Goal: Task Accomplishment & Management: Manage account settings

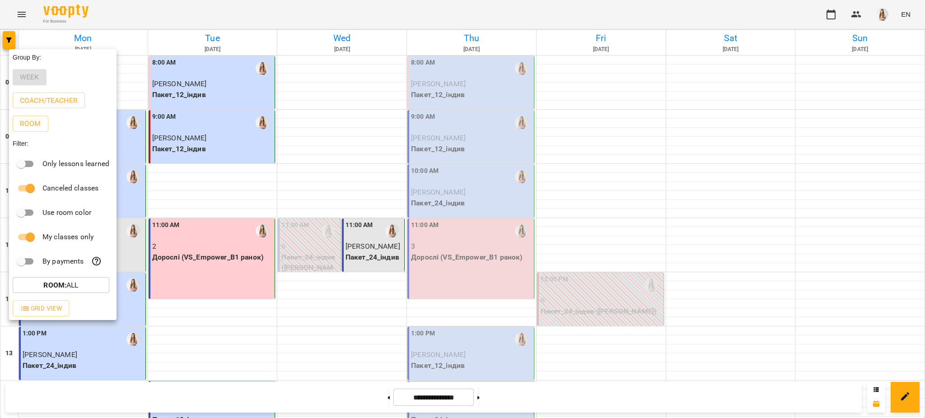
click at [462, 126] on div at bounding box center [462, 209] width 925 height 418
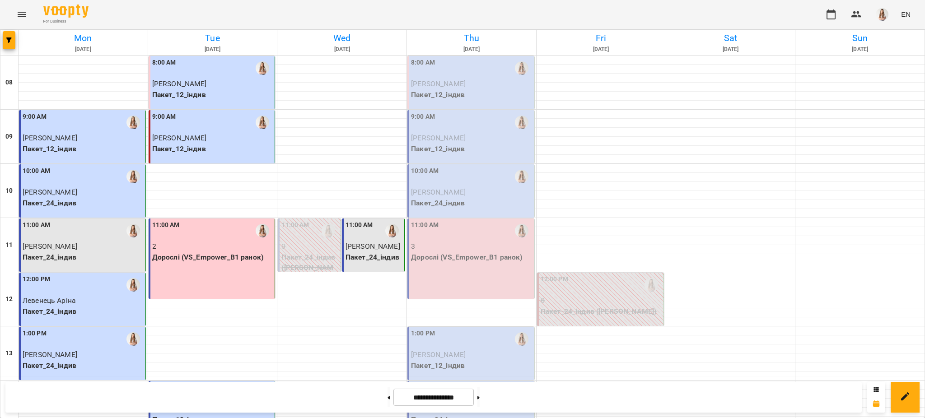
click at [444, 93] on p "Пакет_12_індив" at bounding box center [471, 94] width 121 height 11
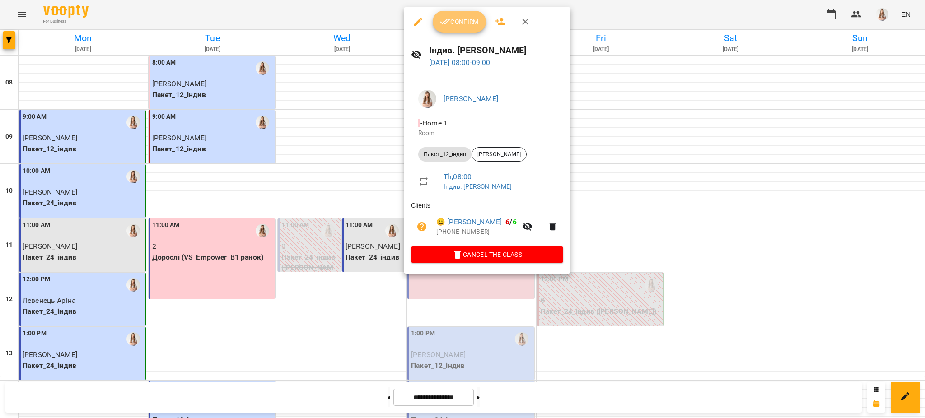
click at [457, 17] on span "Confirm" at bounding box center [459, 21] width 39 height 11
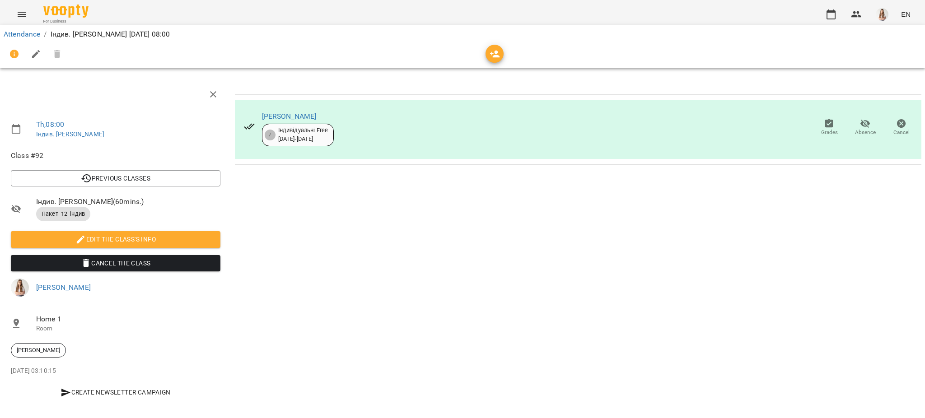
click at [31, 52] on icon "button" at bounding box center [36, 54] width 11 height 11
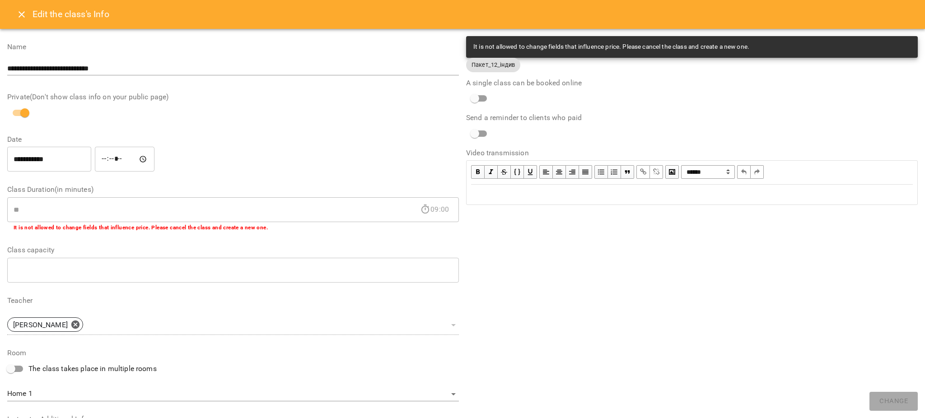
click at [494, 201] on div "Edit text" at bounding box center [692, 194] width 450 height 19
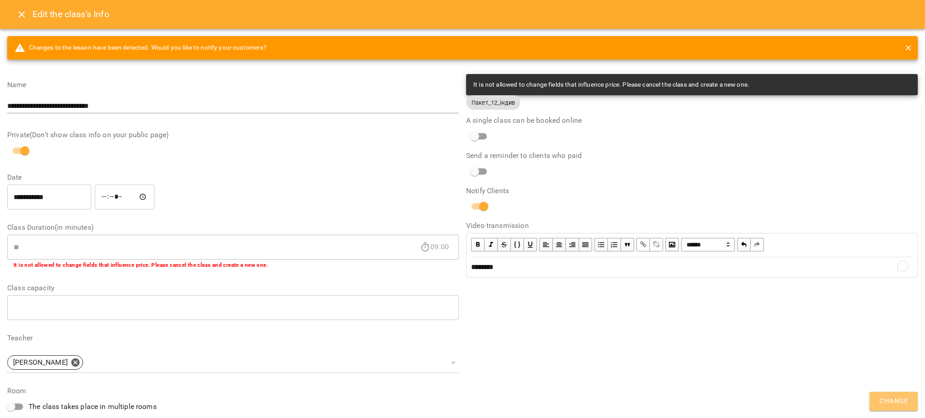
click at [907, 400] on span "Change" at bounding box center [893, 402] width 28 height 12
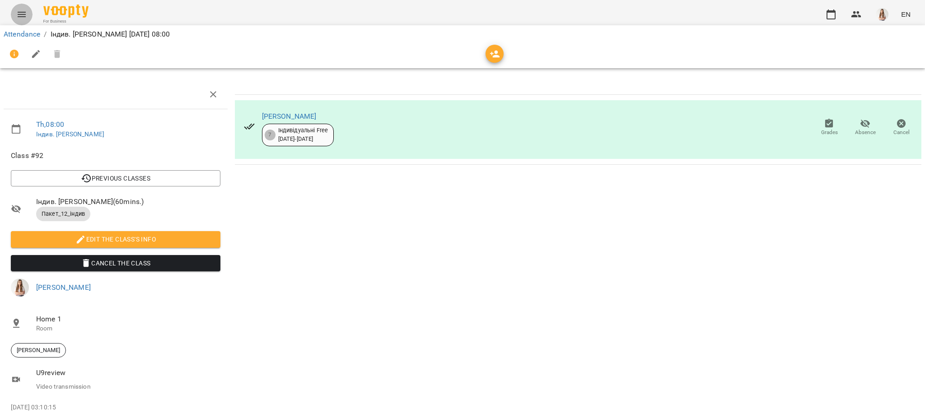
click at [18, 19] on icon "Menu" at bounding box center [21, 14] width 11 height 11
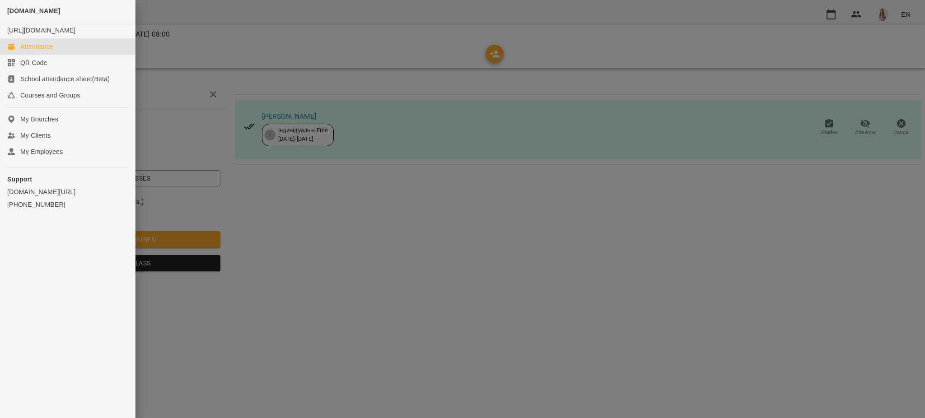
click at [28, 51] on div "Attendance" at bounding box center [36, 46] width 33 height 9
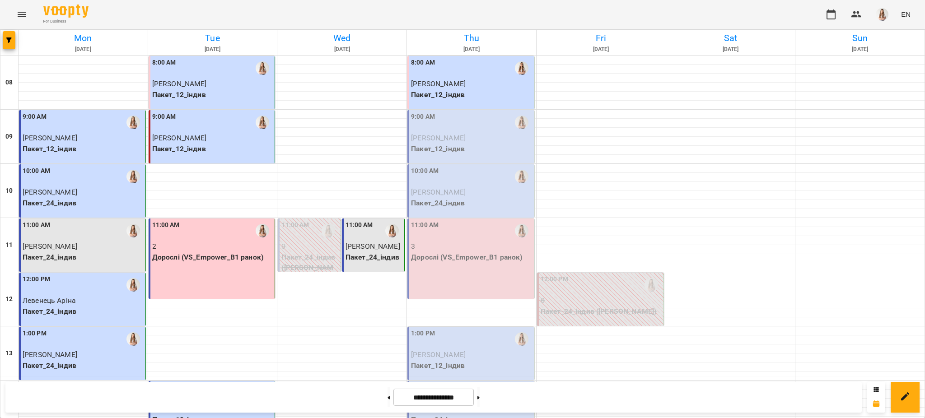
click at [457, 143] on p "[PERSON_NAME]" at bounding box center [471, 138] width 121 height 11
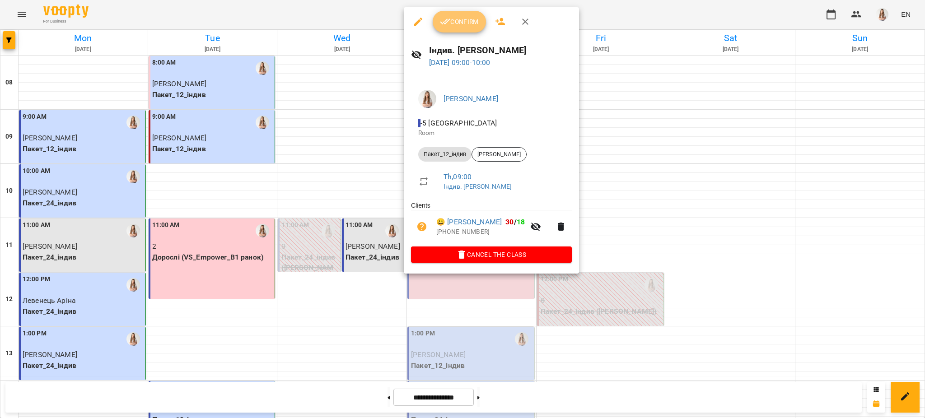
click at [456, 27] on span "Confirm" at bounding box center [459, 21] width 39 height 11
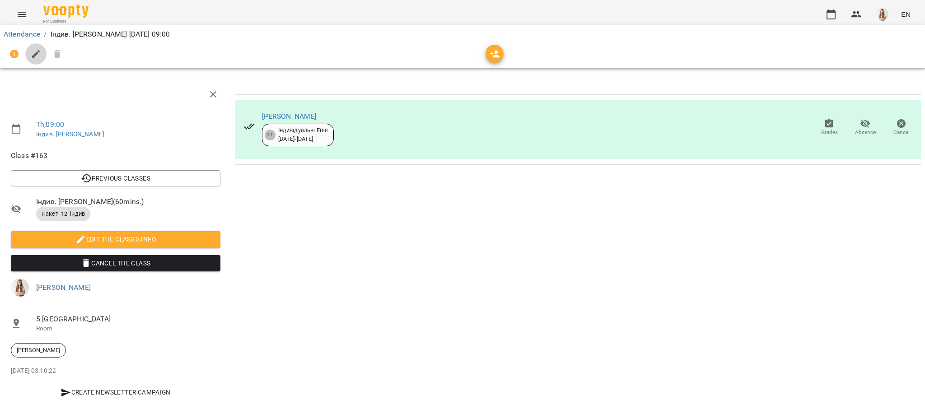
click at [35, 56] on icon "button" at bounding box center [36, 54] width 8 height 8
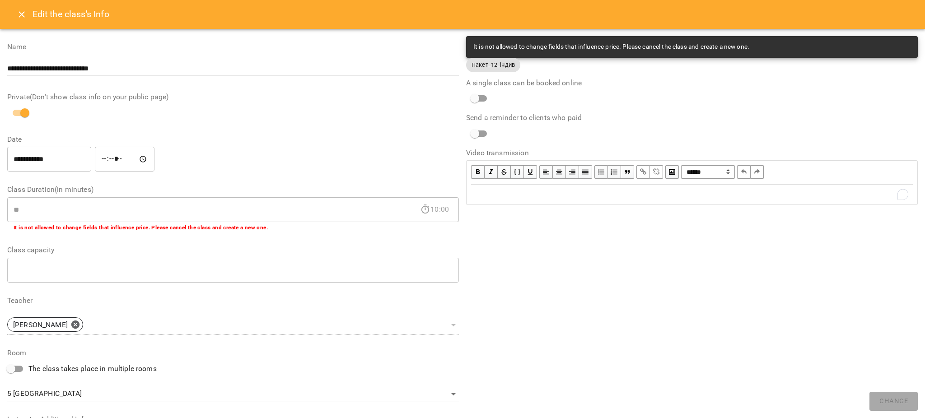
click at [488, 201] on div "To enrich screen reader interactions, please activate Accessibility in Grammarl…" at bounding box center [692, 194] width 450 height 19
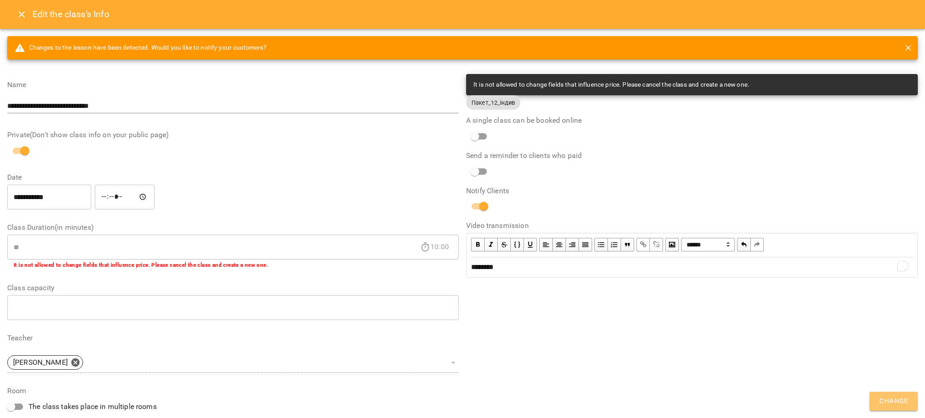
click at [892, 399] on span "Change" at bounding box center [893, 402] width 28 height 12
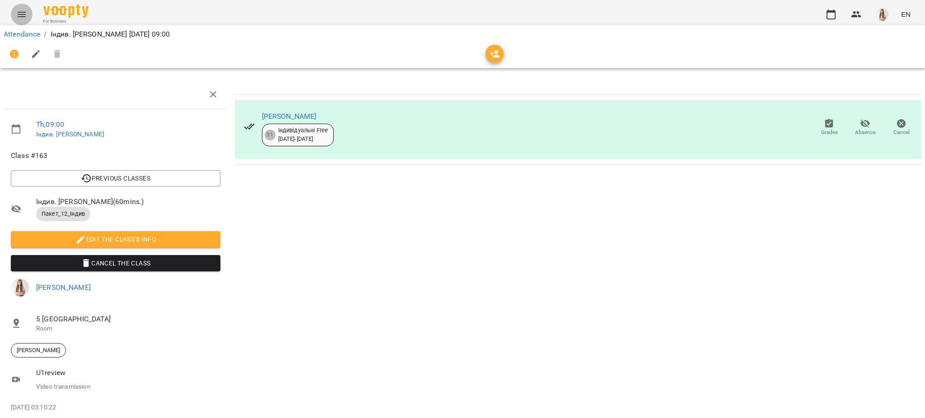
click at [21, 13] on icon "Menu" at bounding box center [21, 14] width 11 height 11
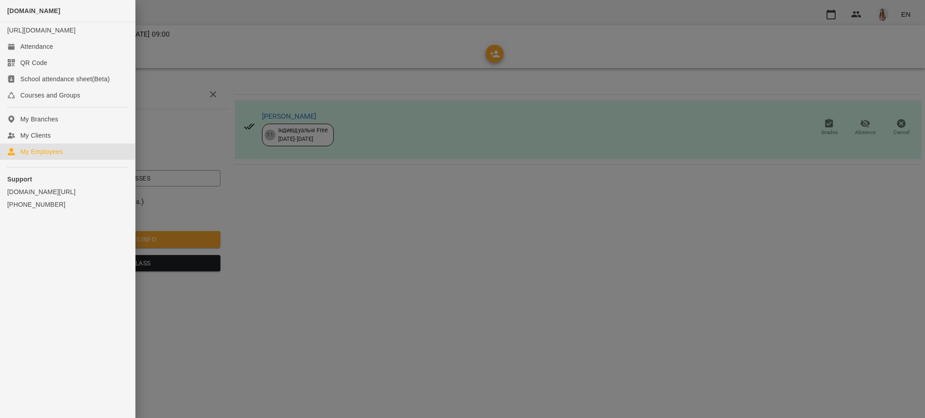
click at [35, 156] on div "My Employees" at bounding box center [41, 151] width 42 height 9
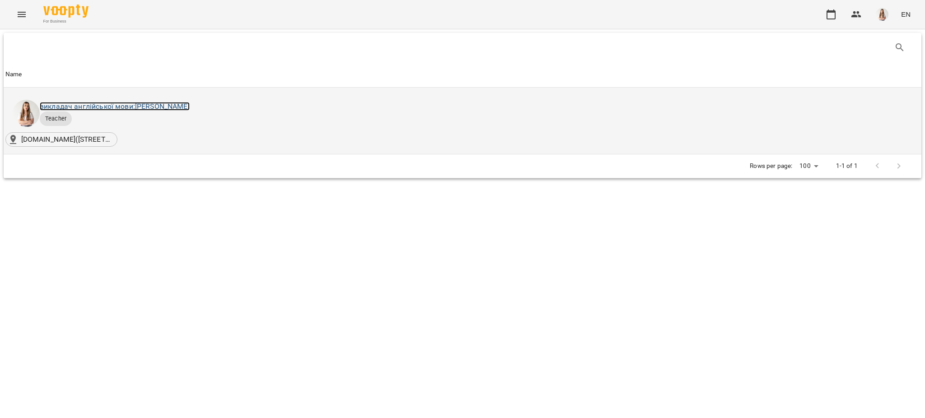
click at [112, 106] on link "викладач англійської мови: [PERSON_NAME]" at bounding box center [115, 106] width 150 height 9
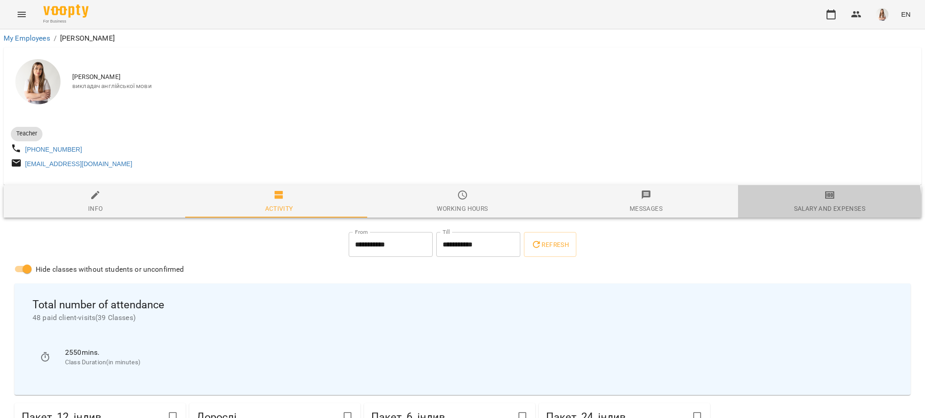
click at [794, 214] on div "Salary and Expenses" at bounding box center [829, 208] width 71 height 11
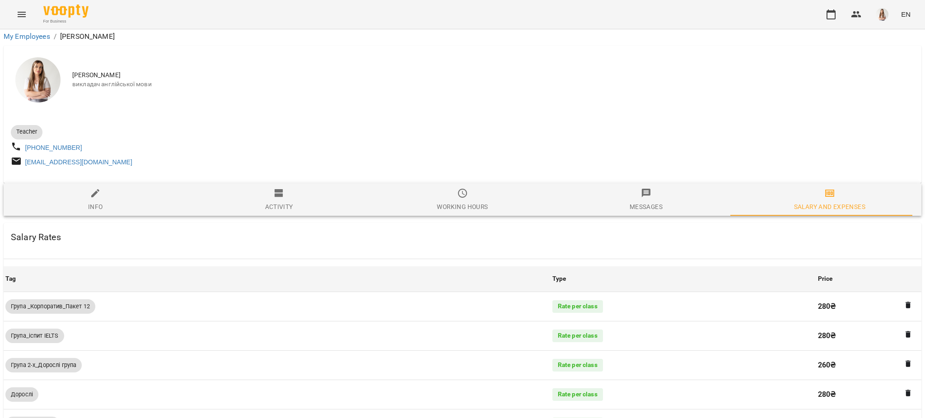
scroll to position [580, 0]
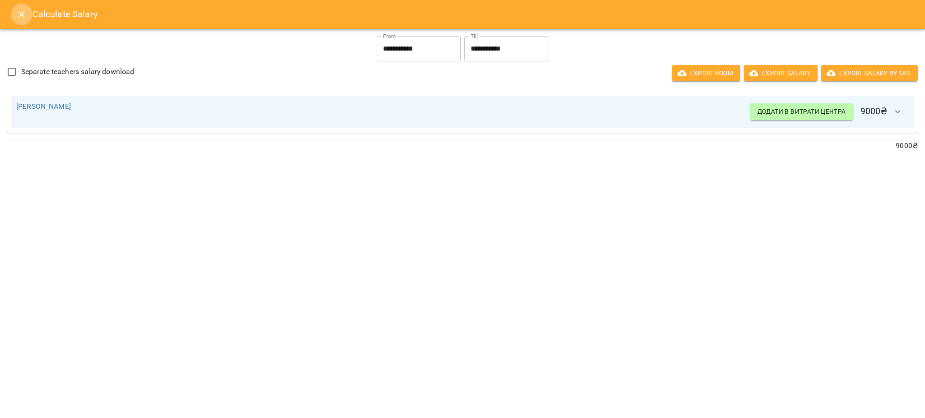
click at [24, 5] on button "Close" at bounding box center [22, 15] width 22 height 22
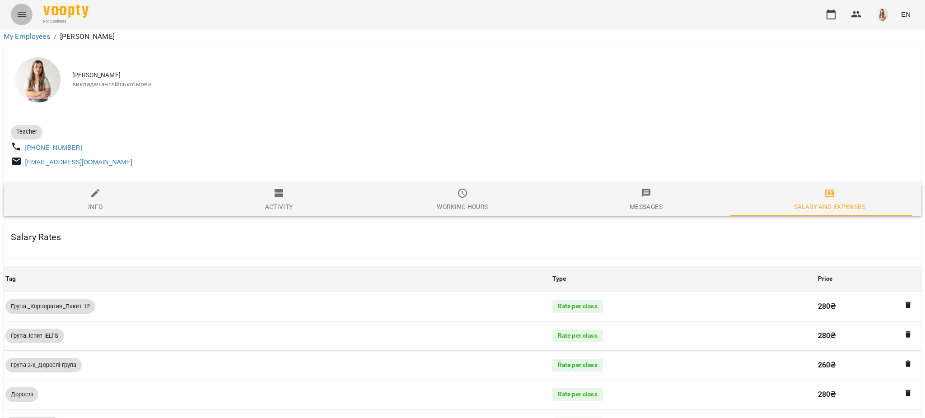
click at [24, 5] on button "Menu" at bounding box center [22, 15] width 22 height 22
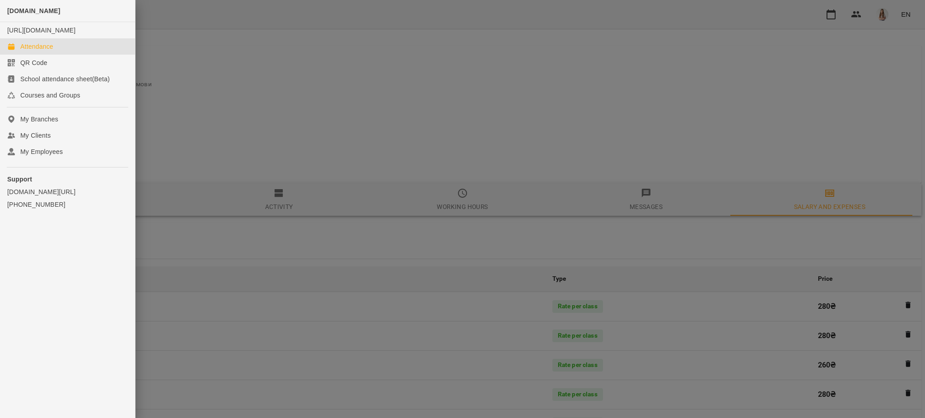
click at [37, 51] on div "Attendance" at bounding box center [36, 46] width 33 height 9
